Goal: Task Accomplishment & Management: Use online tool/utility

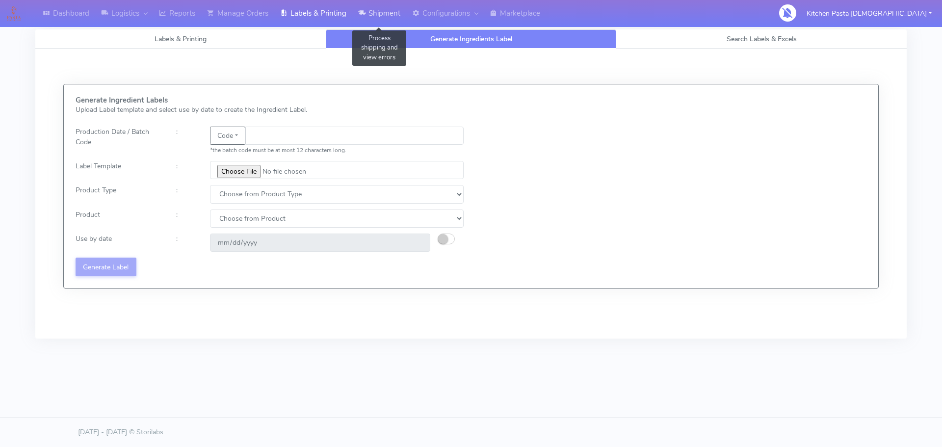
drag, startPoint x: 0, startPoint y: 0, endPoint x: 367, endPoint y: 13, distance: 367.1
click at [365, 13] on icon at bounding box center [361, 13] width 7 height 10
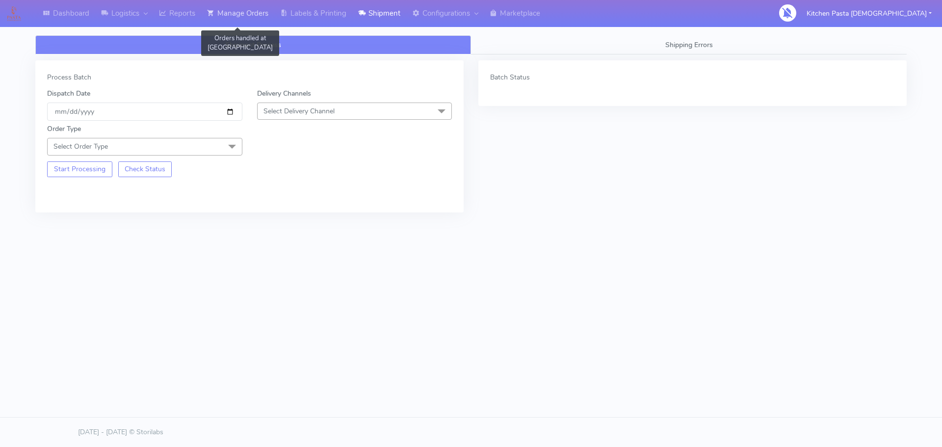
click at [263, 10] on link "Manage Orders" at bounding box center [237, 13] width 73 height 27
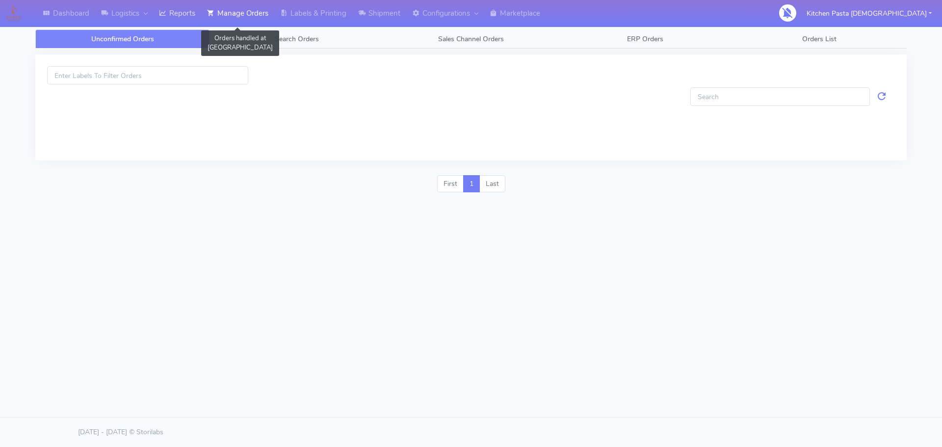
click at [197, 11] on link "Reports" at bounding box center [177, 13] width 48 height 27
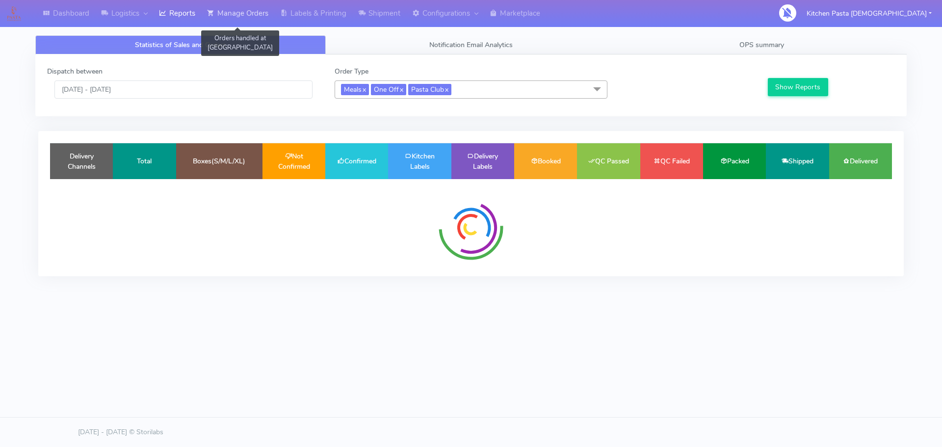
click at [233, 16] on link "Manage Orders" at bounding box center [237, 13] width 73 height 27
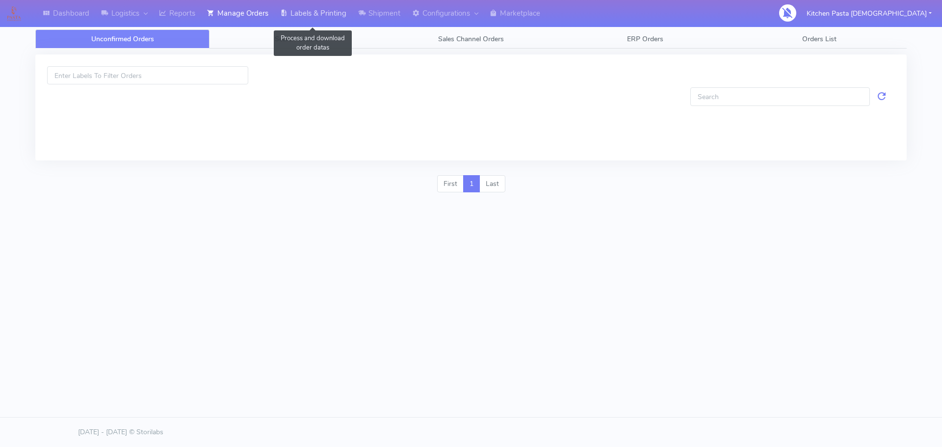
click at [301, 5] on link "Labels & Printing" at bounding box center [313, 13] width 78 height 27
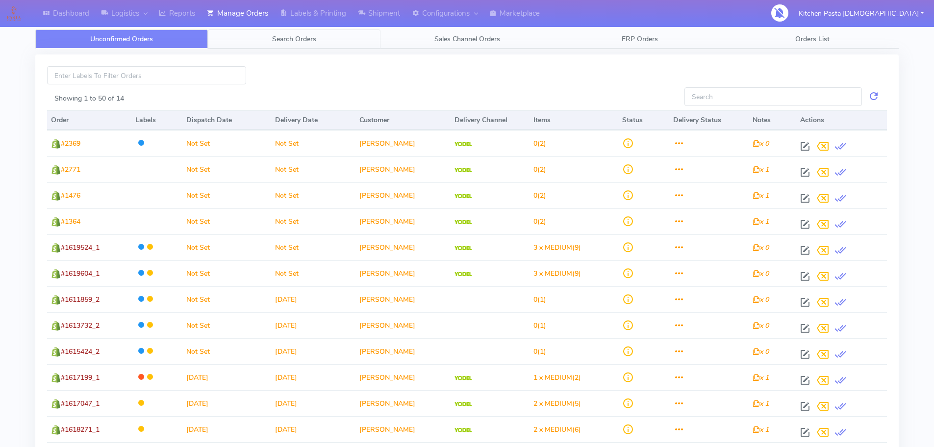
click at [252, 37] on link "Search Orders" at bounding box center [294, 38] width 173 height 19
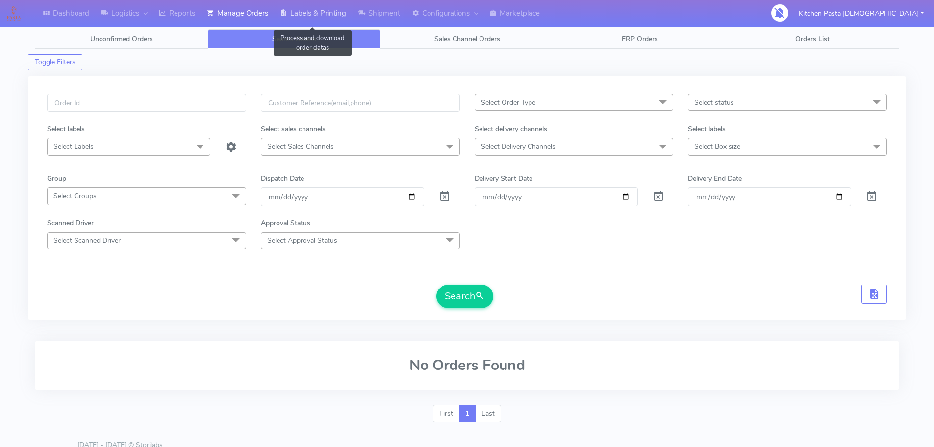
click at [320, 21] on link "Labels & Printing" at bounding box center [313, 13] width 78 height 27
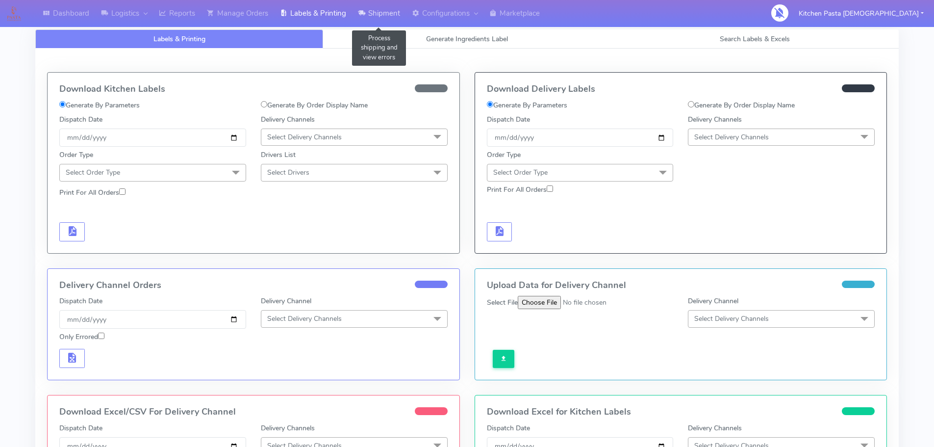
click at [369, 16] on link "Shipment" at bounding box center [379, 13] width 54 height 27
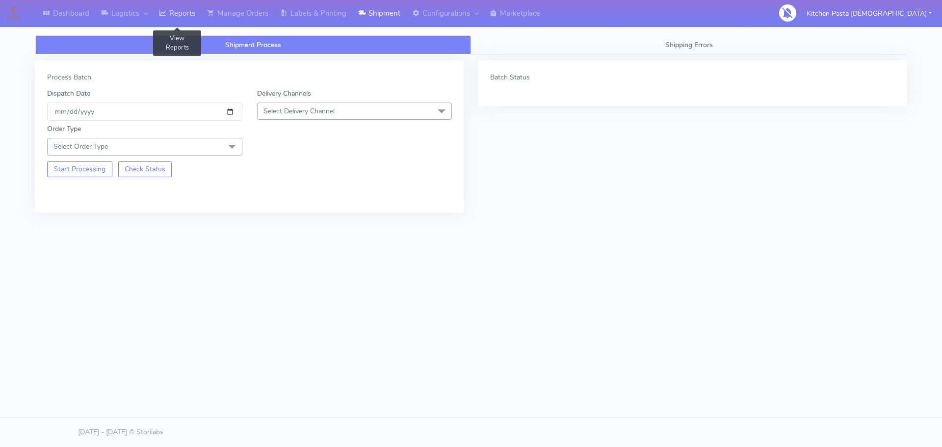
click at [189, 21] on link "Reports" at bounding box center [177, 13] width 48 height 27
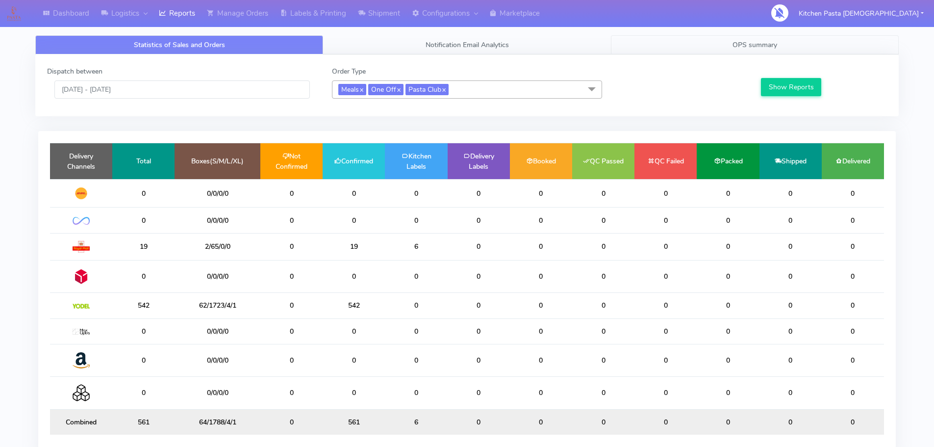
click at [750, 54] on link "OPS summary" at bounding box center [755, 44] width 288 height 19
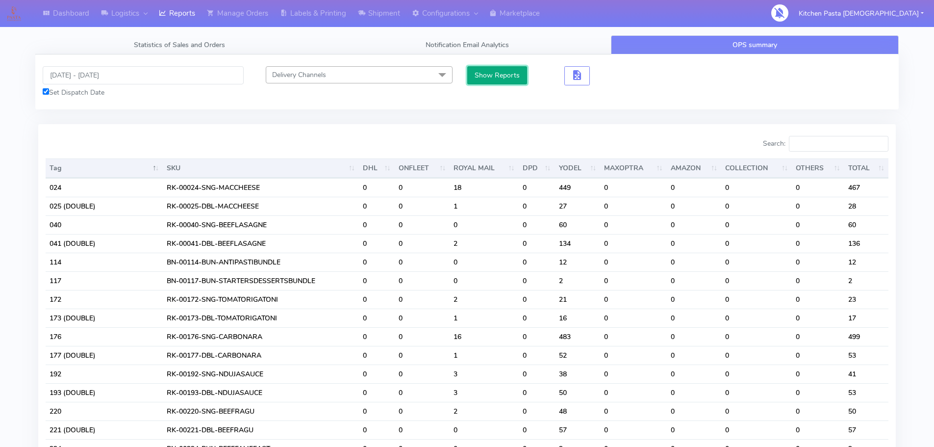
click at [500, 77] on button "Show Reports" at bounding box center [497, 75] width 60 height 18
click at [589, 74] on button "button" at bounding box center [578, 75] width 26 height 19
click at [571, 78] on span "button" at bounding box center [577, 77] width 12 height 9
click at [604, 74] on button "button" at bounding box center [613, 75] width 26 height 19
click at [600, 84] on button "button" at bounding box center [613, 75] width 26 height 19
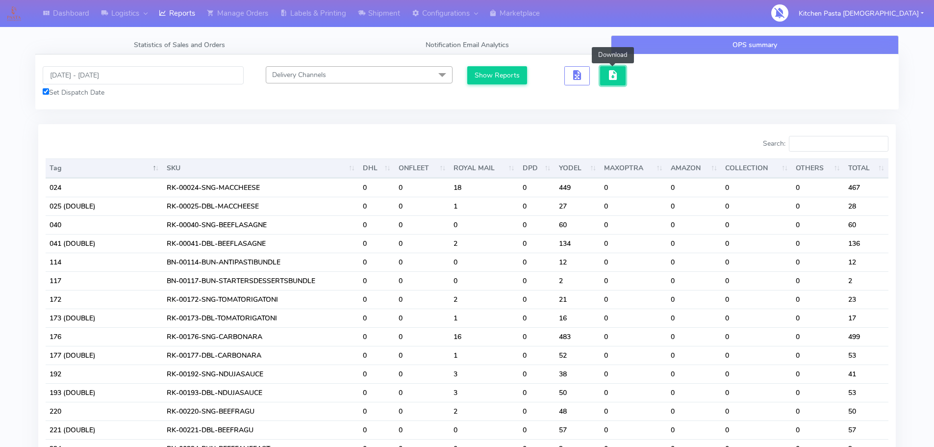
click at [612, 81] on span "button" at bounding box center [613, 77] width 12 height 9
click at [186, 23] on link "Reports" at bounding box center [177, 13] width 48 height 27
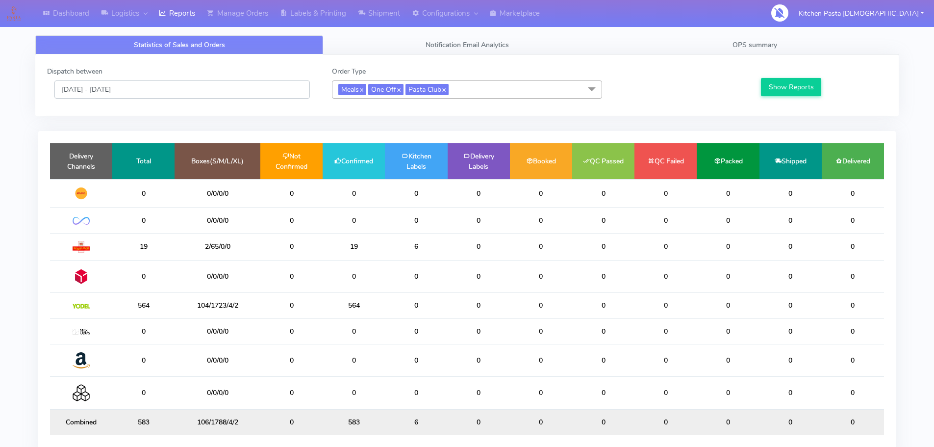
click at [163, 98] on input "[DATE] - [DATE]" at bounding box center [182, 89] width 256 height 18
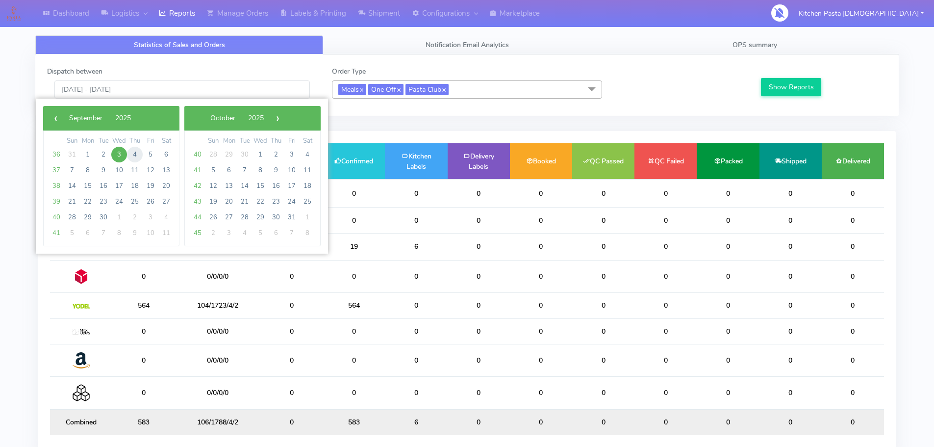
click at [133, 152] on span "4" at bounding box center [135, 155] width 16 height 16
type input "[DATE] - [DATE]"
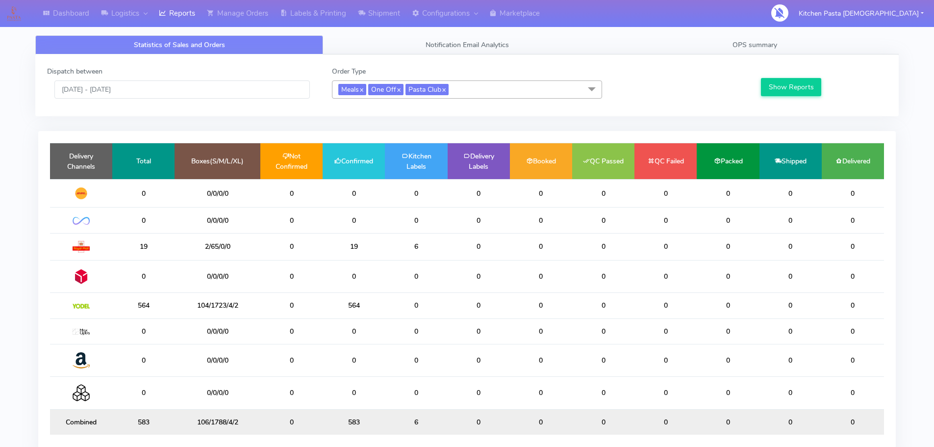
click at [796, 75] on div "Show Reports" at bounding box center [823, 82] width 142 height 32
click at [791, 86] on button "Show Reports" at bounding box center [791, 87] width 60 height 18
click at [758, 45] on span "OPS summary" at bounding box center [755, 44] width 45 height 9
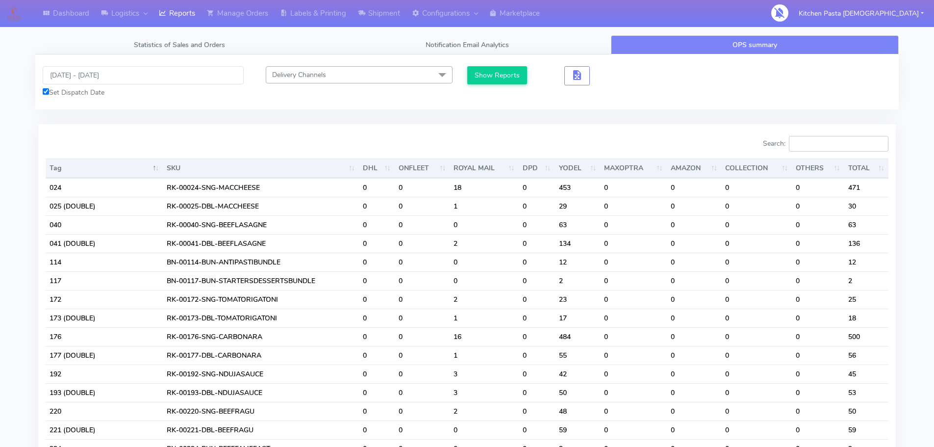
click at [809, 142] on input "Search:" at bounding box center [839, 144] width 100 height 16
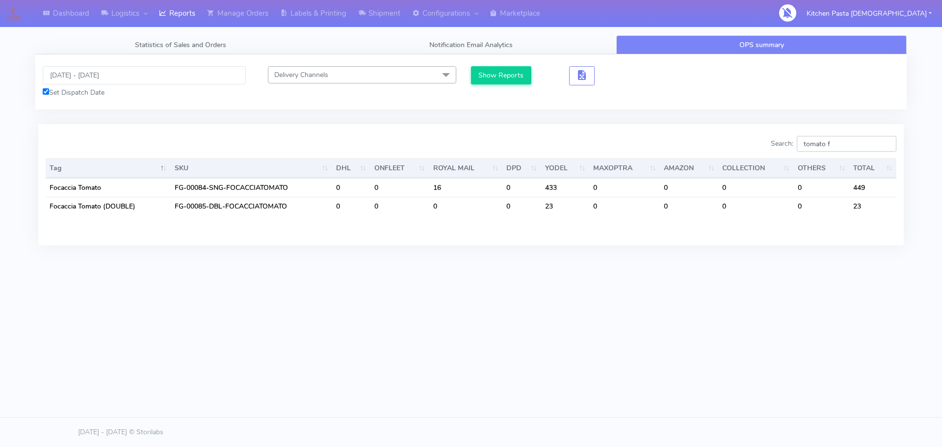
type input "tomato f"
drag, startPoint x: 852, startPoint y: 145, endPoint x: 458, endPoint y: 111, distance: 395.8
click at [498, 114] on tab "[DATE] - [DATE] Set Dispatch Date Delivery Channels Select All DHL OnFleet Roya…" at bounding box center [470, 155] width 871 height 203
drag, startPoint x: 188, startPoint y: 75, endPoint x: 133, endPoint y: 102, distance: 61.4
click at [189, 75] on input "[DATE] - [DATE]" at bounding box center [144, 75] width 203 height 18
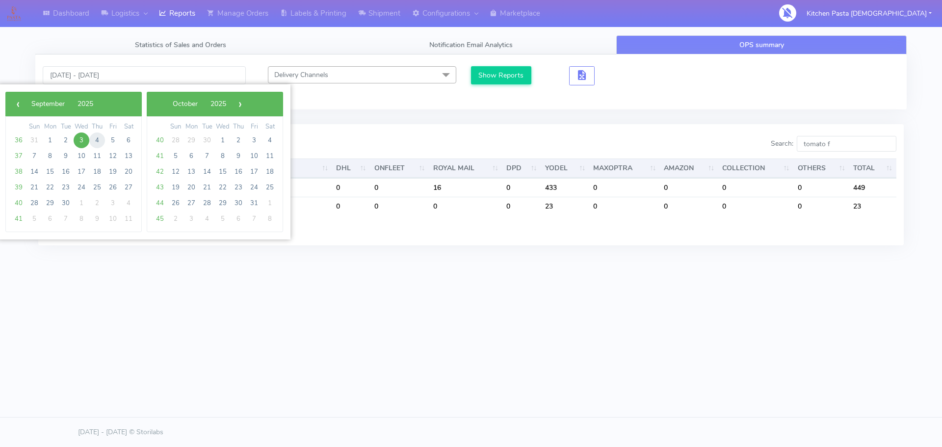
click at [98, 142] on span "4" at bounding box center [97, 140] width 16 height 16
click at [98, 141] on span "4" at bounding box center [97, 140] width 16 height 16
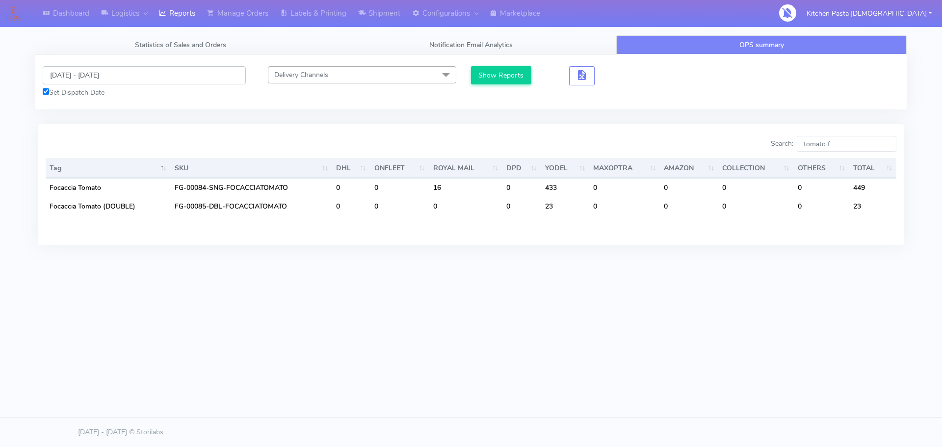
click at [235, 75] on input "[DATE] - [DATE]" at bounding box center [144, 75] width 203 height 18
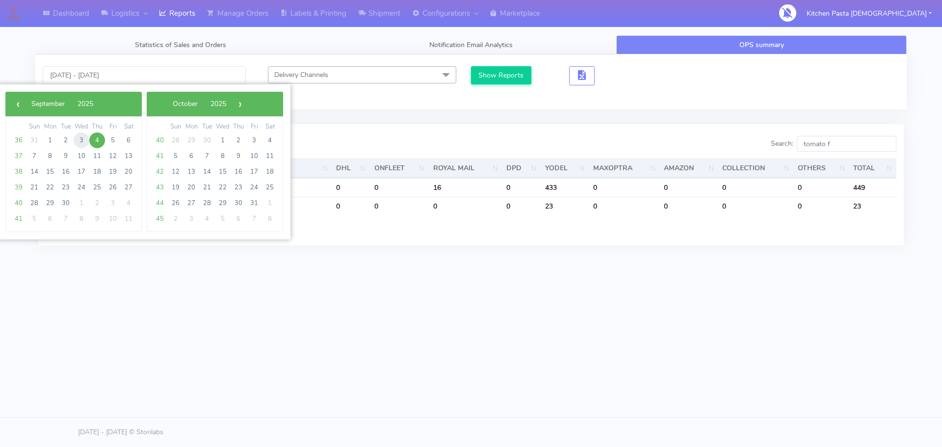
click at [85, 137] on span "3" at bounding box center [82, 140] width 16 height 16
type input "[DATE] - [DATE]"
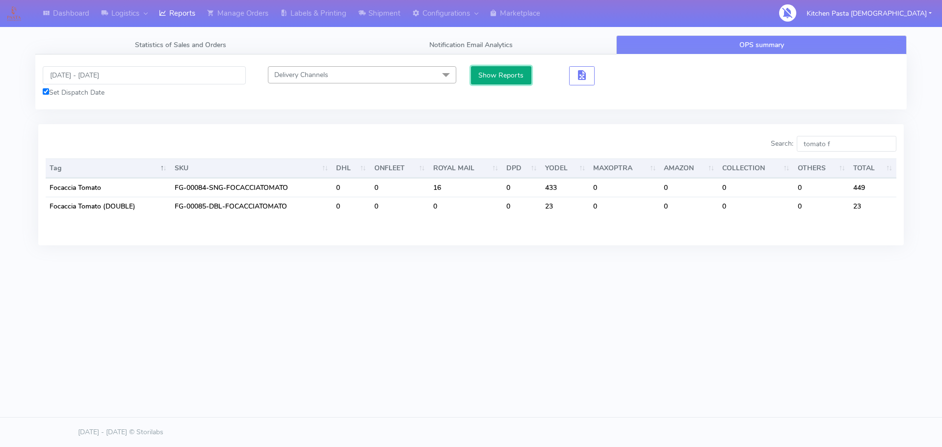
click at [512, 77] on button "Show Reports" at bounding box center [501, 75] width 60 height 18
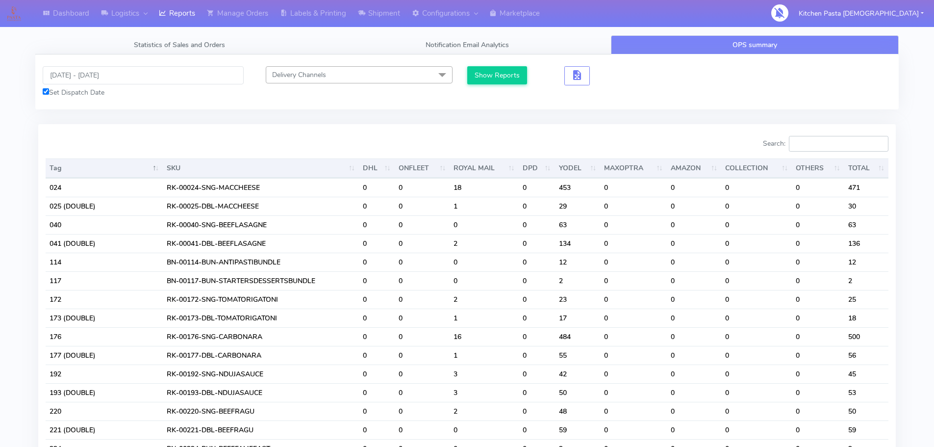
click at [822, 139] on input "Search:" at bounding box center [839, 144] width 100 height 16
type input "b"
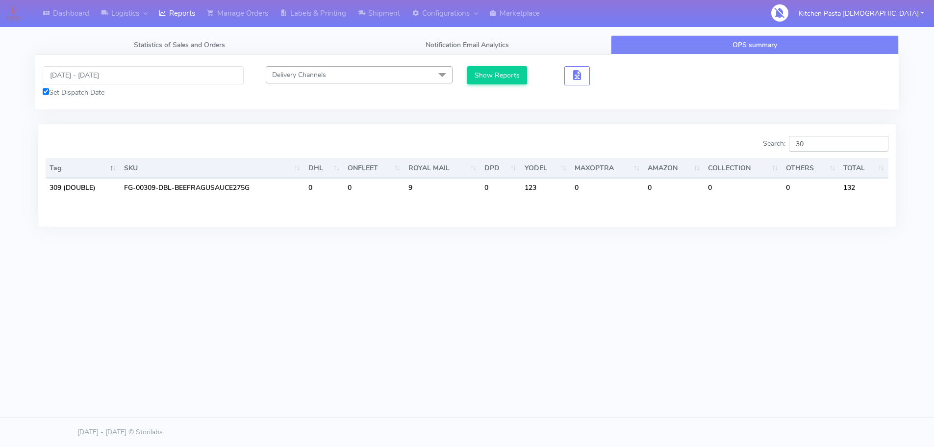
type input "3"
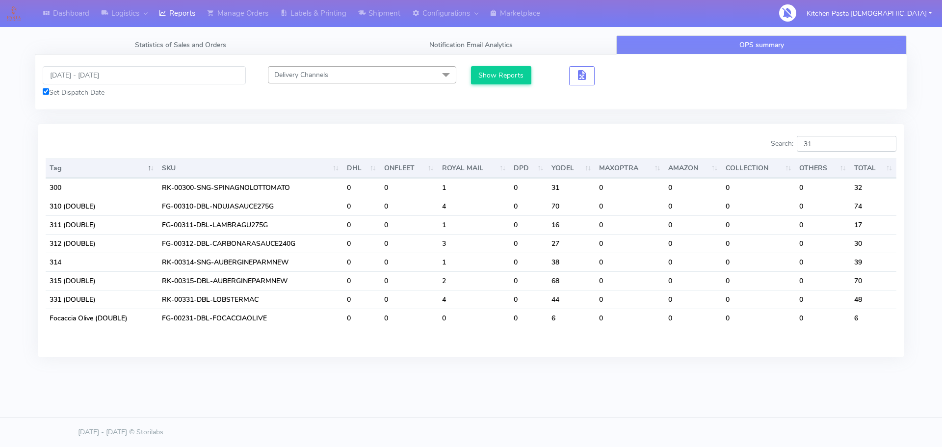
type input "3"
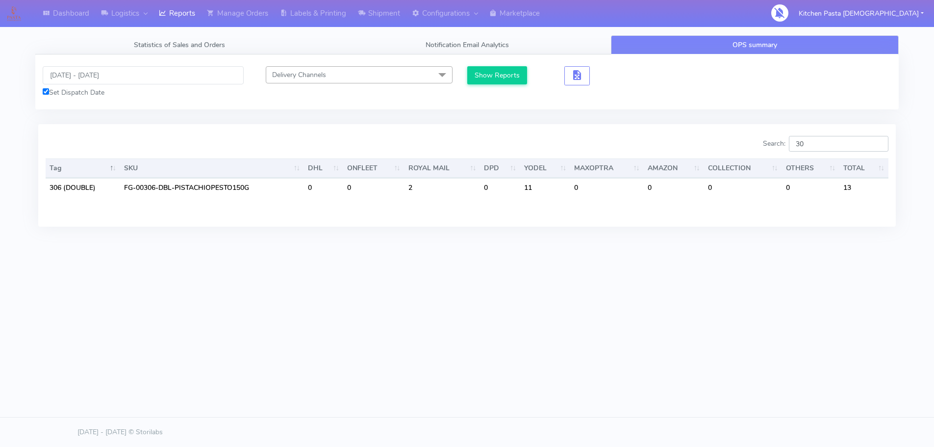
type input "3"
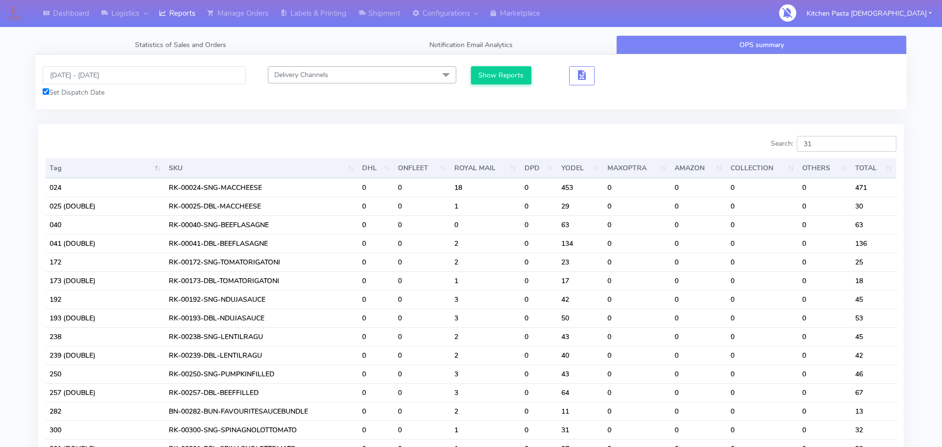
type input "312"
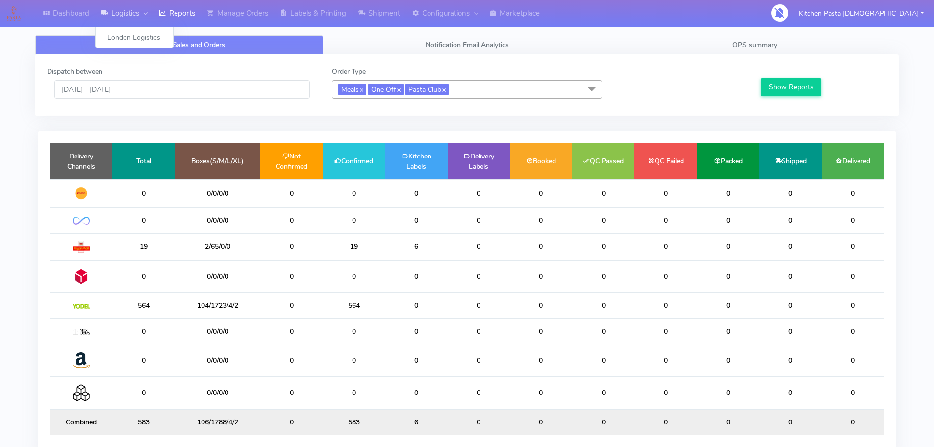
click at [128, 12] on link "Logistics" at bounding box center [124, 13] width 58 height 27
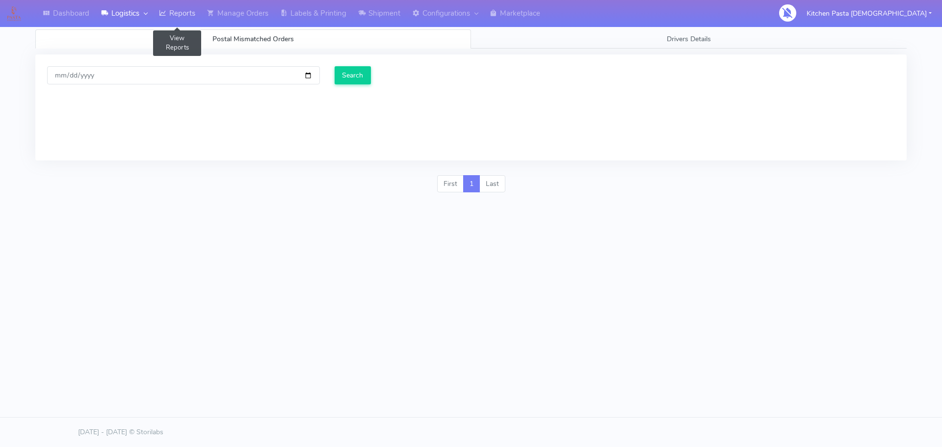
click at [175, 8] on link "Reports" at bounding box center [177, 13] width 48 height 27
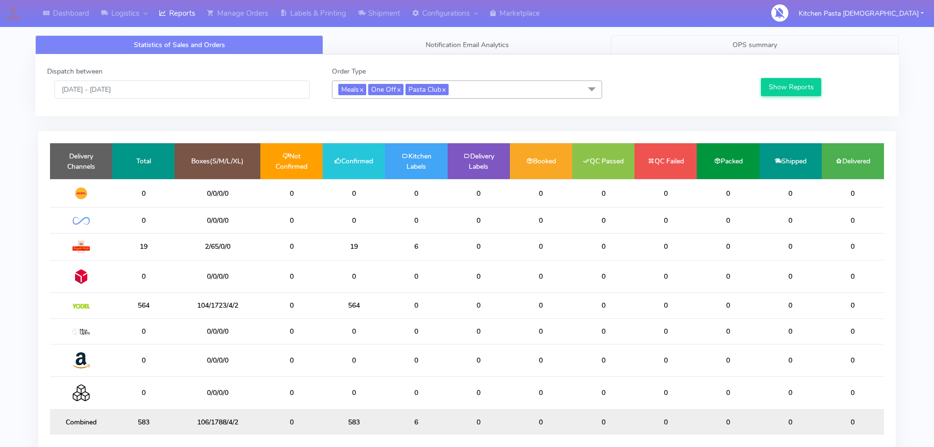
click at [725, 46] on link "OPS summary" at bounding box center [755, 44] width 288 height 19
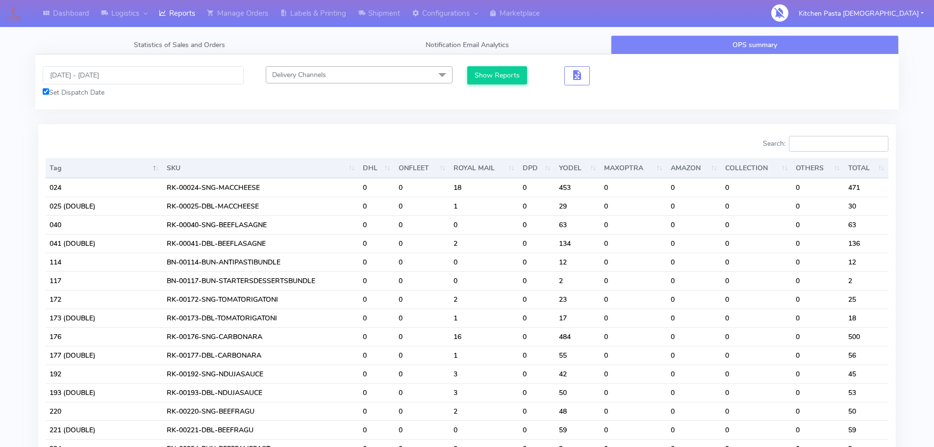
drag, startPoint x: 713, startPoint y: 6, endPoint x: 827, endPoint y: 142, distance: 177.6
click at [827, 142] on input "Search:" at bounding box center [839, 144] width 100 height 16
click at [830, 148] on input "Search:" at bounding box center [839, 144] width 100 height 16
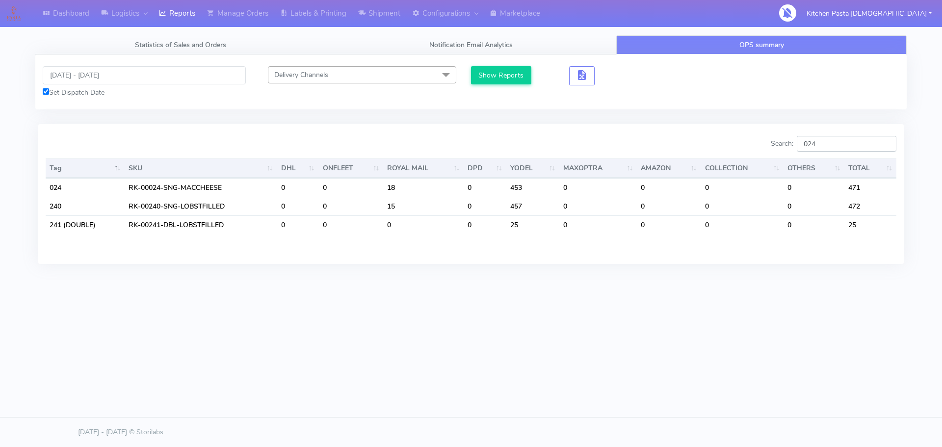
type input "024"
click at [82, 77] on input "[DATE] - [DATE]" at bounding box center [144, 75] width 203 height 18
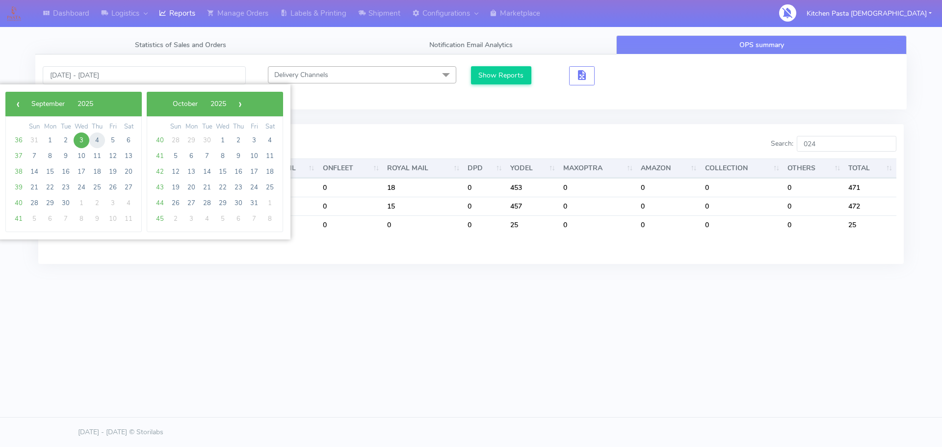
click at [95, 141] on span "4" at bounding box center [97, 140] width 16 height 16
type input "[DATE] - [DATE]"
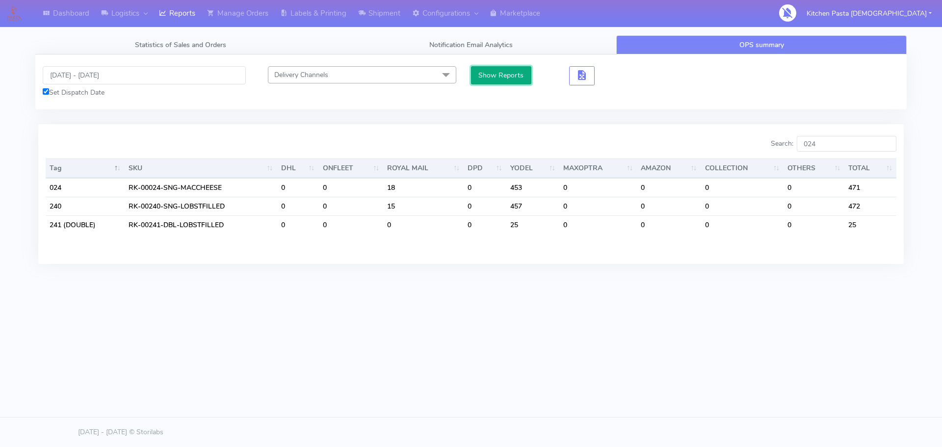
click at [486, 77] on button "Show Reports" at bounding box center [501, 75] width 60 height 18
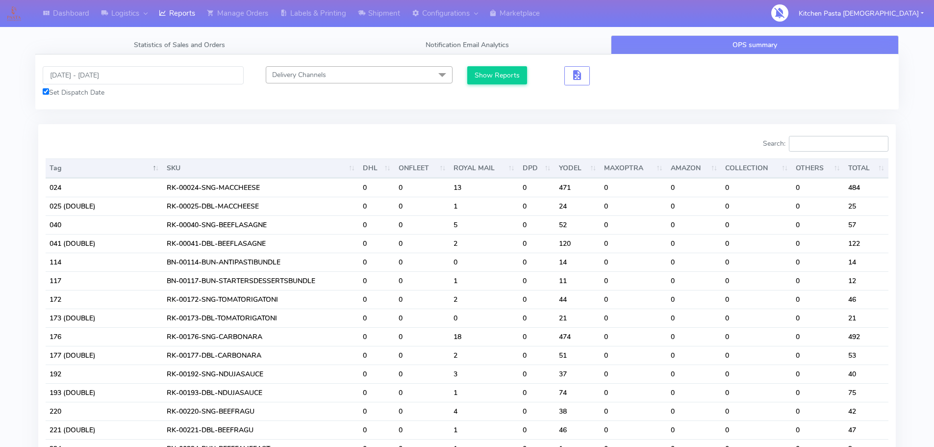
click at [843, 147] on input "Search:" at bounding box center [839, 144] width 100 height 16
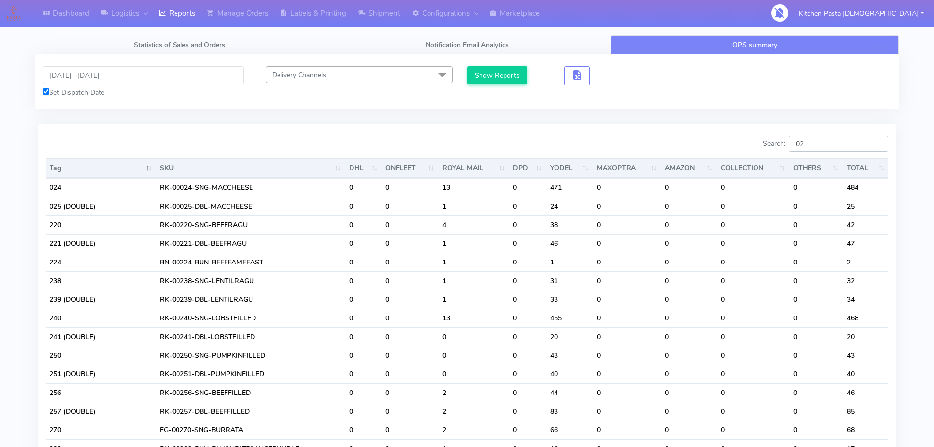
type input "0"
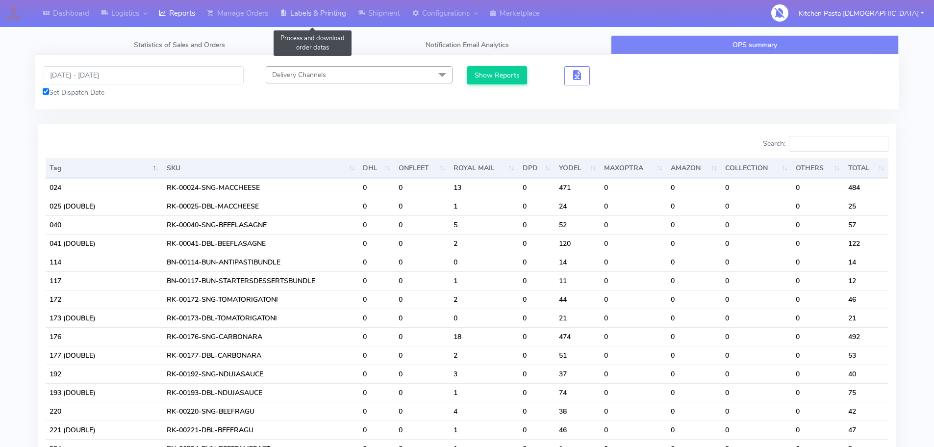
click at [306, 16] on link "Labels & Printing" at bounding box center [313, 13] width 78 height 27
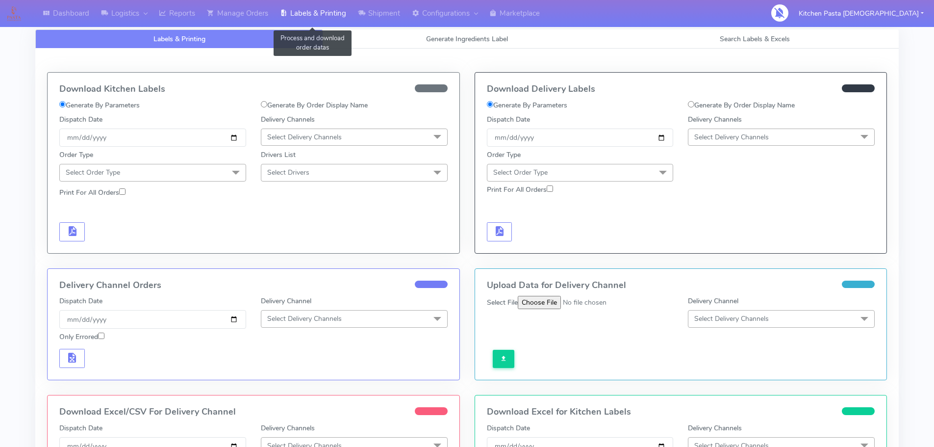
select select
click at [456, 38] on span "Generate Ingredients Label" at bounding box center [467, 38] width 82 height 9
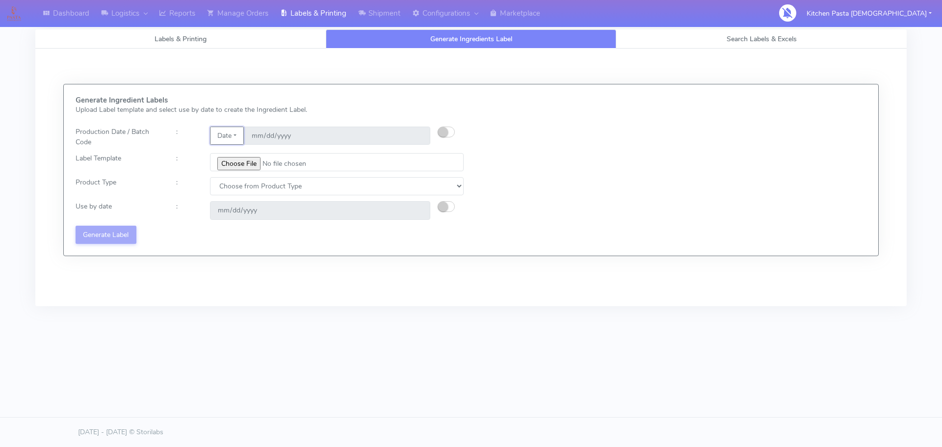
click at [229, 136] on button "Date" at bounding box center [227, 136] width 34 height 18
click at [233, 155] on link "Code" at bounding box center [249, 155] width 78 height 16
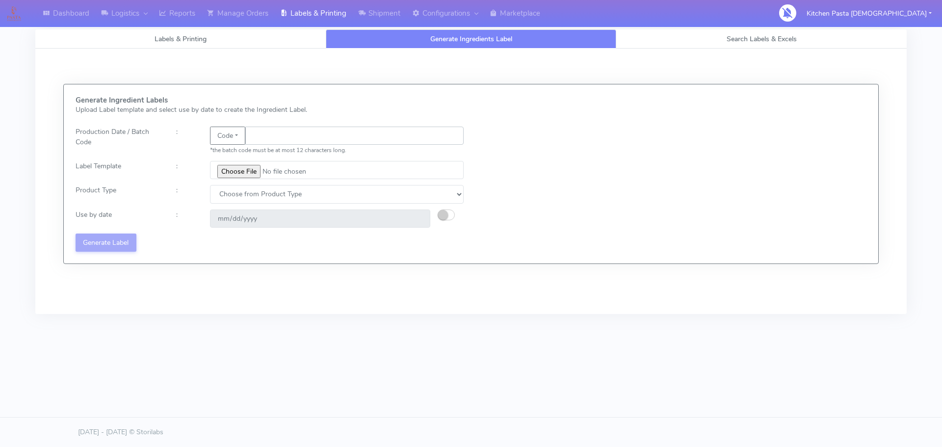
click at [262, 137] on input "text" at bounding box center [354, 136] width 218 height 18
type input "25246"
click at [245, 170] on input "file" at bounding box center [337, 170] width 254 height 18
type input "C:\fakepath\Pasta Evangelists truffle mac & cheese for 1_V2.jpg"
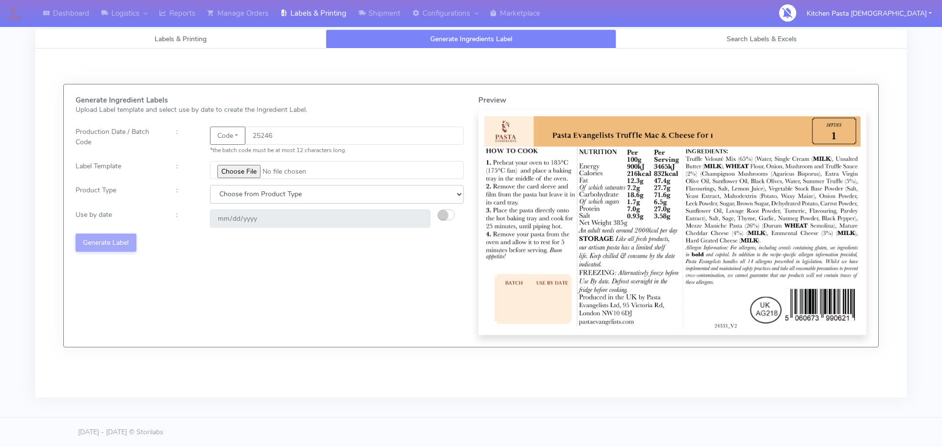
drag, startPoint x: 270, startPoint y: 194, endPoint x: 268, endPoint y: 199, distance: 5.5
click at [270, 194] on select "Choose from Product Type ECOM ERETAIL CIRCULAR CIRC_DESERTS LASAGNE" at bounding box center [337, 194] width 254 height 18
select select "4"
click at [210, 185] on select "Choose from Product Type ECOM ERETAIL CIRCULAR CIRC_DESERTS LASAGNE" at bounding box center [337, 194] width 254 height 18
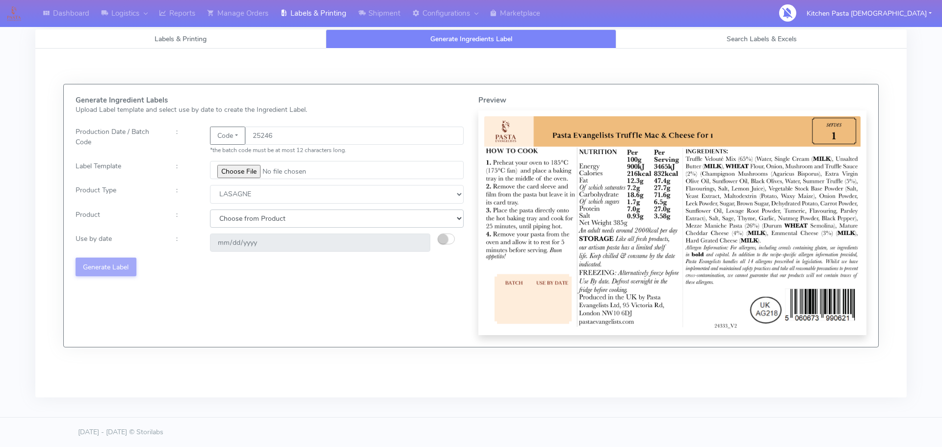
click at [258, 219] on select "Choose from Product LASAGNE" at bounding box center [337, 218] width 254 height 18
select select "0"
click at [210, 209] on select "Choose from Product LASAGNE" at bounding box center [337, 218] width 254 height 18
click at [447, 237] on small "button" at bounding box center [443, 239] width 10 height 10
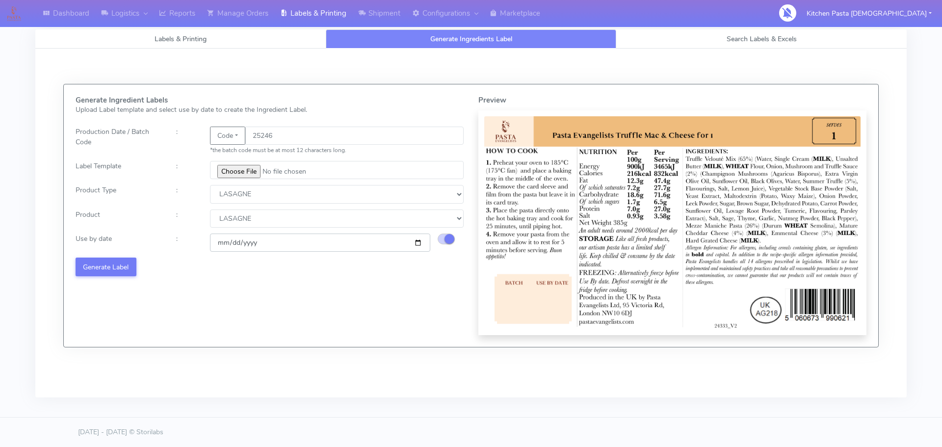
click at [417, 242] on input "2025-09-13" at bounding box center [320, 242] width 220 height 18
type input "2025-09-15"
click at [121, 267] on button "Generate Label" at bounding box center [106, 267] width 61 height 18
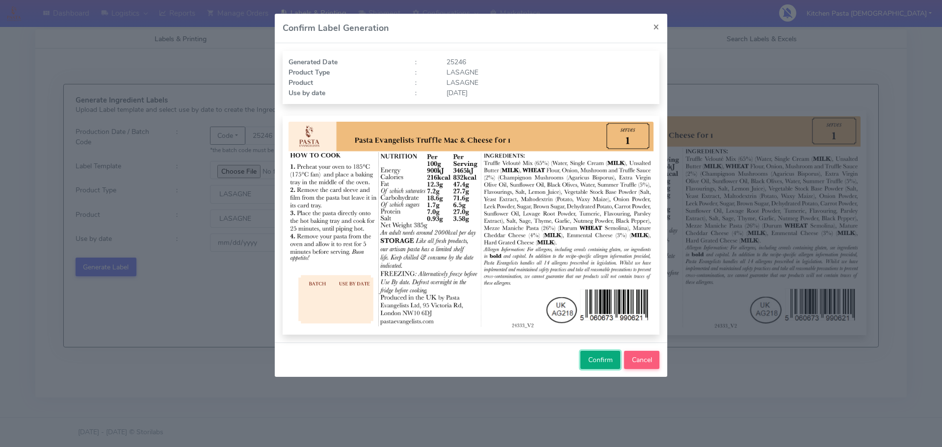
click at [609, 360] on span "Confirm" at bounding box center [600, 359] width 25 height 9
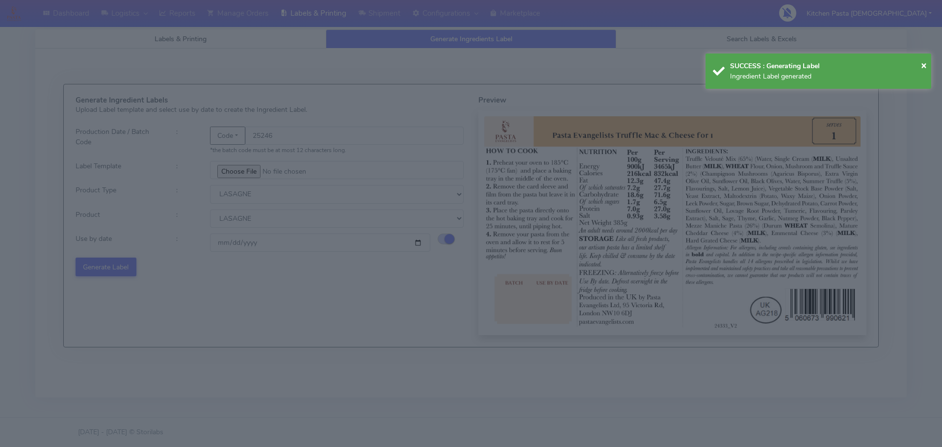
select select
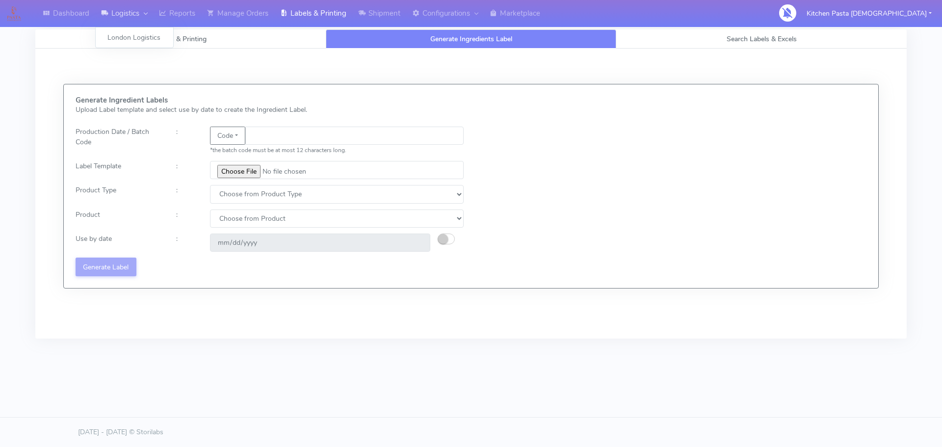
click at [126, 13] on link "Logistics" at bounding box center [124, 13] width 58 height 27
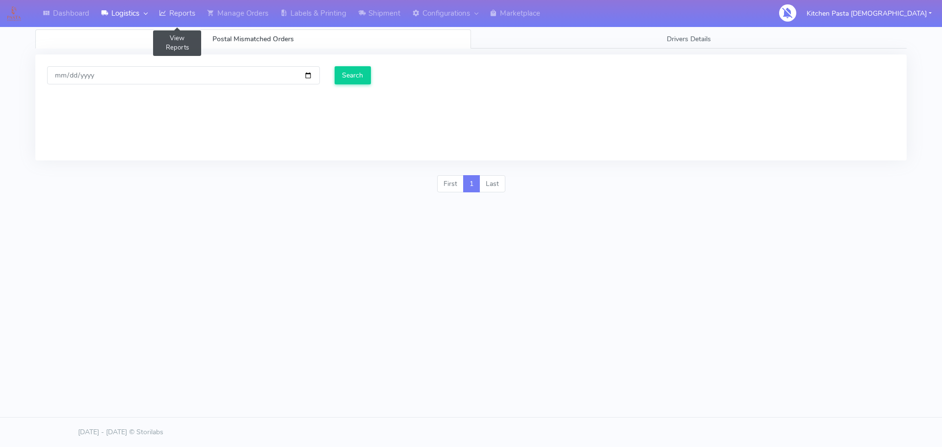
click at [160, 10] on link "Reports" at bounding box center [177, 13] width 48 height 27
